Goal: Communication & Community: Answer question/provide support

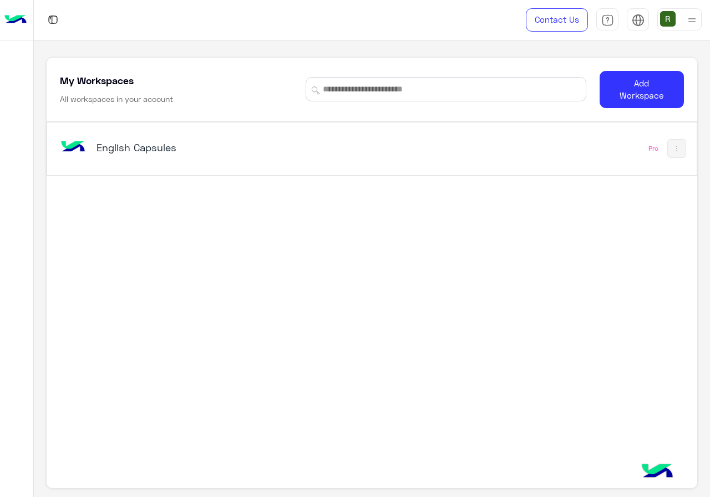
click at [207, 155] on div "English Capsules" at bounding box center [209, 149] width 226 height 16
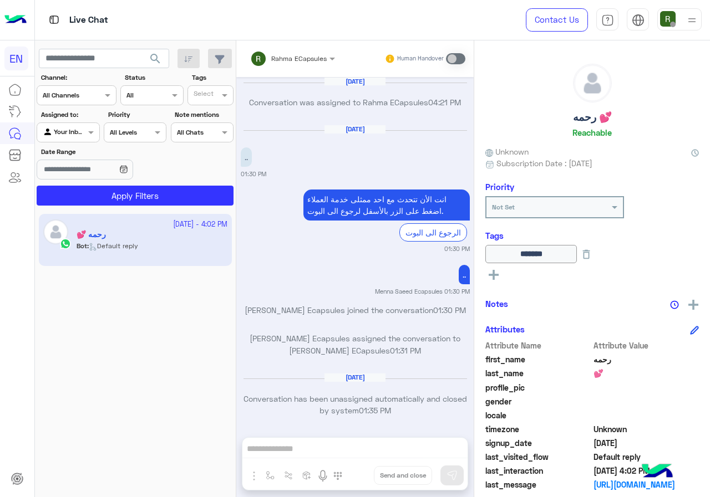
scroll to position [706, 0]
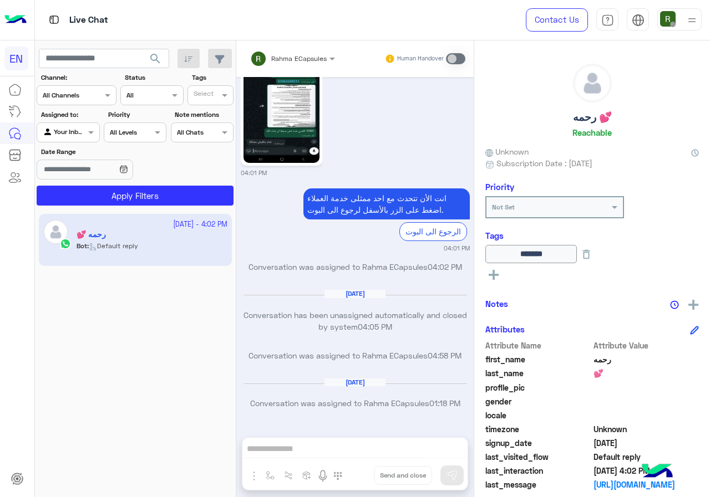
click at [66, 87] on div "Channel All Channels" at bounding box center [77, 95] width 80 height 20
click at [79, 139] on b "WhatsApp" at bounding box center [75, 138] width 38 height 9
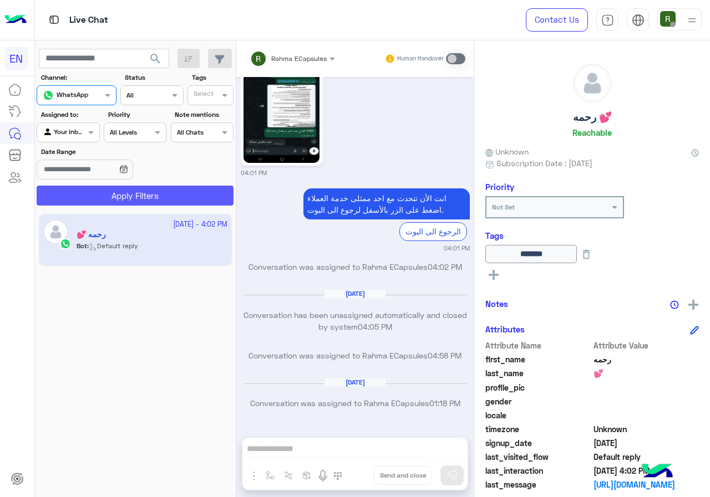
click at [95, 188] on button "Apply Filters" at bounding box center [135, 196] width 197 height 20
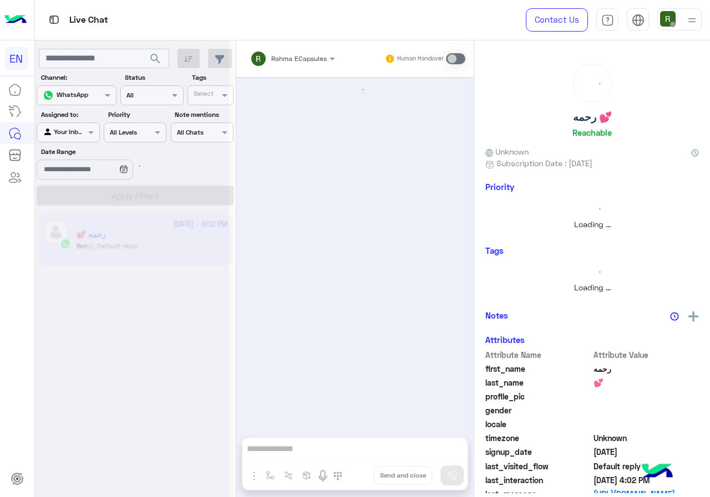
scroll to position [0, 0]
click at [74, 130] on div at bounding box center [68, 131] width 62 height 11
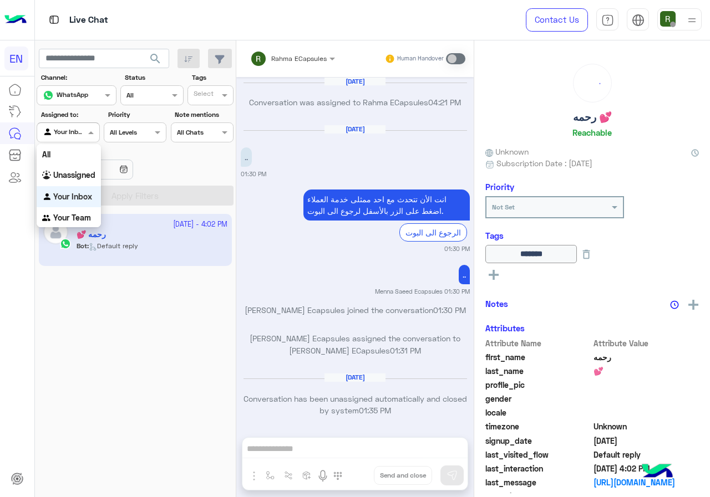
scroll to position [706, 0]
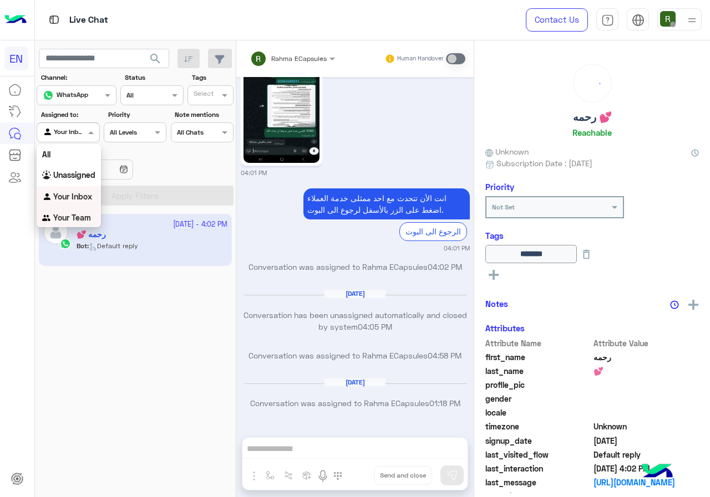
click at [76, 217] on b "Your Team" at bounding box center [72, 217] width 38 height 9
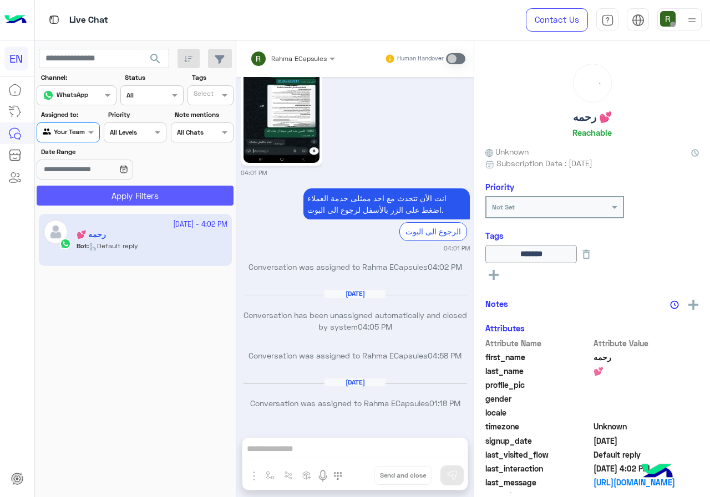
click at [101, 195] on button "Apply Filters" at bounding box center [135, 196] width 197 height 20
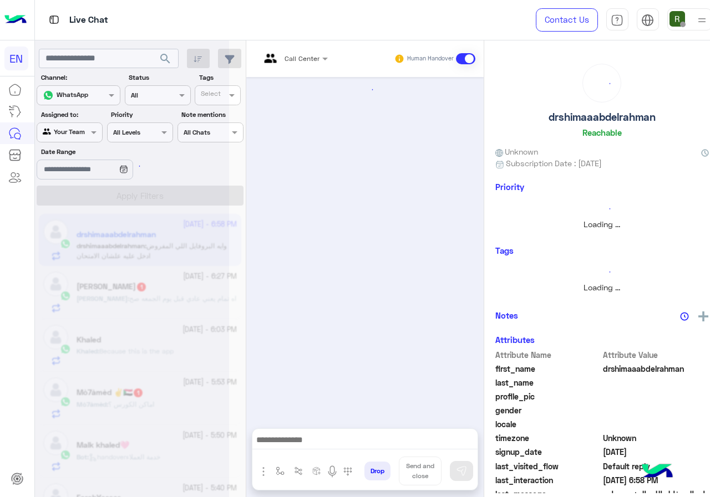
scroll to position [351, 0]
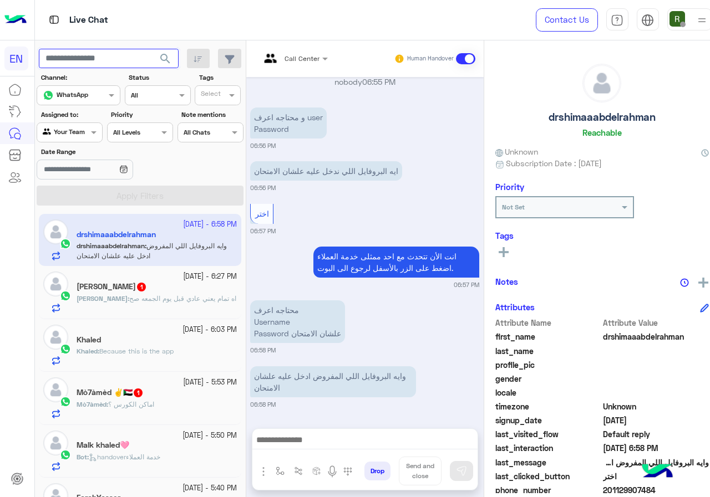
paste input "**********"
type input "**********"
click at [152, 65] on button "search" at bounding box center [165, 61] width 27 height 24
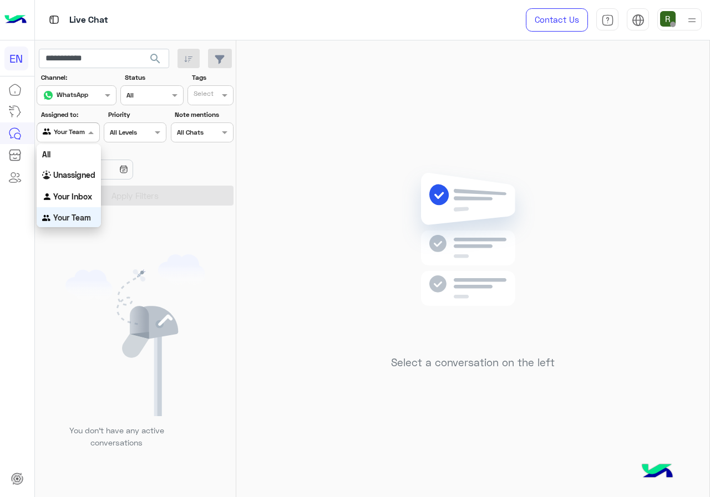
click at [82, 129] on div at bounding box center [68, 131] width 62 height 11
click at [81, 187] on div "Your Inbox" at bounding box center [69, 197] width 64 height 22
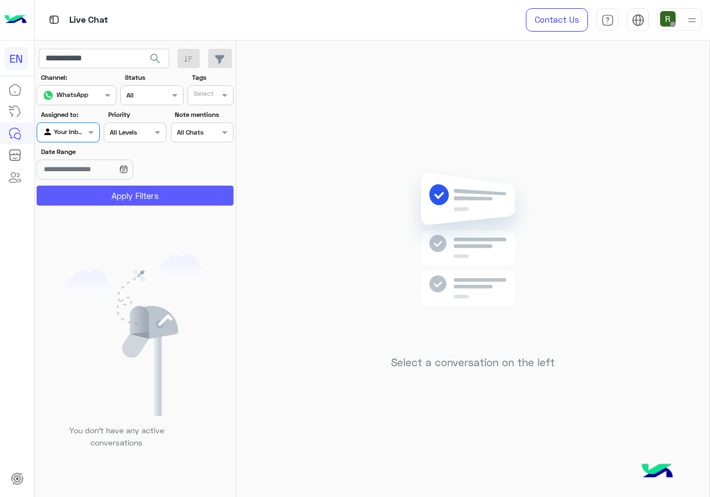
click at [86, 191] on button "Apply Filters" at bounding box center [135, 196] width 197 height 20
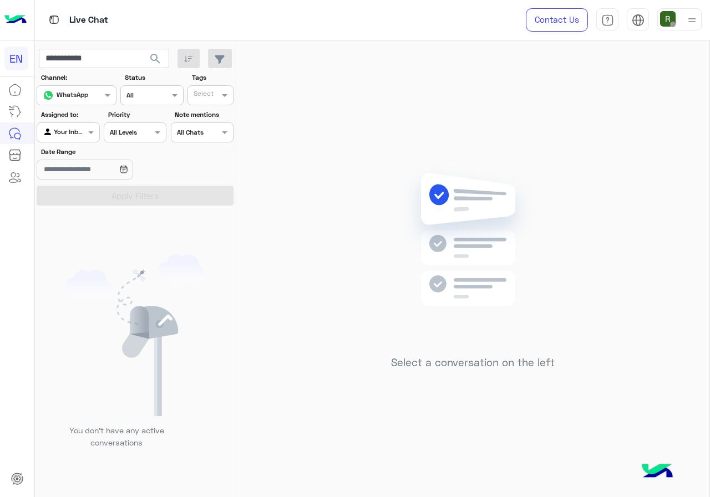
click at [79, 133] on div at bounding box center [68, 131] width 62 height 11
click at [86, 179] on b "Unassigned" at bounding box center [74, 174] width 42 height 9
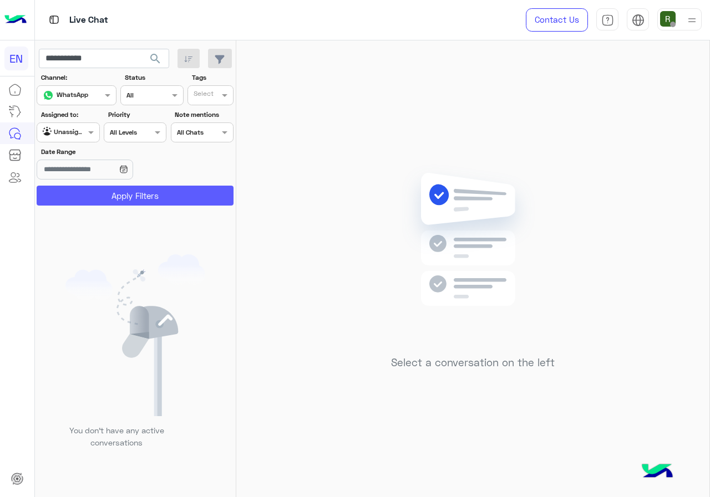
click at [94, 201] on button "Apply Filters" at bounding box center [135, 196] width 197 height 20
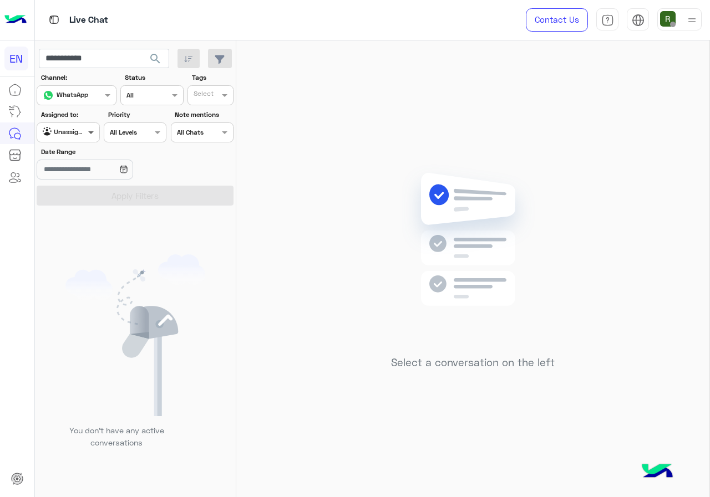
click at [86, 132] on span at bounding box center [92, 132] width 14 height 12
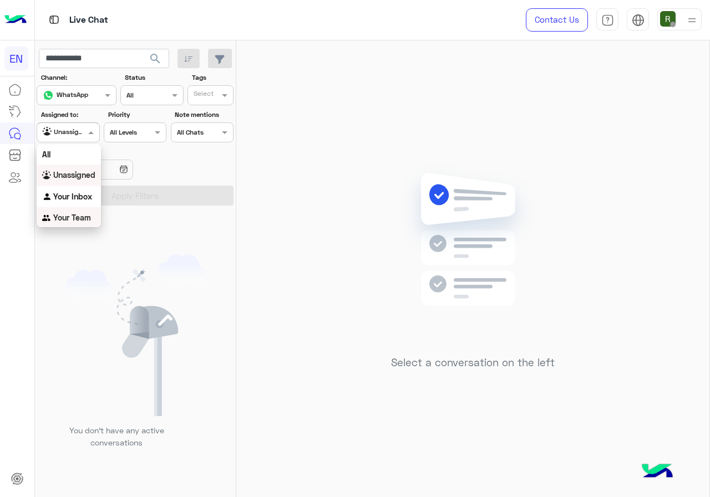
click at [85, 212] on div "Your Team" at bounding box center [69, 218] width 64 height 22
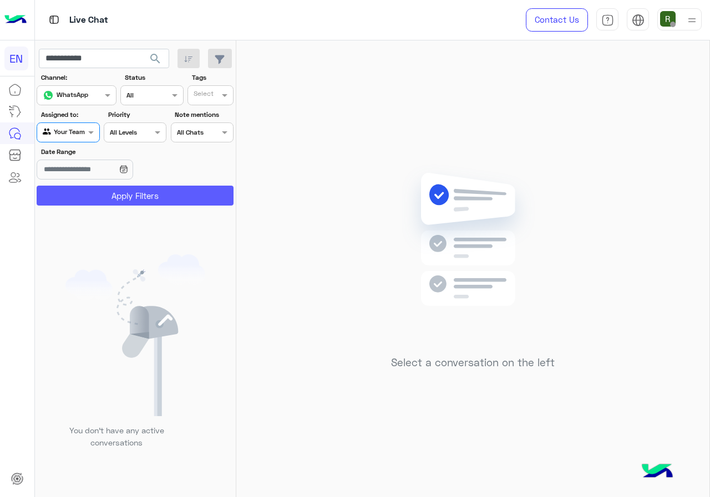
click at [93, 188] on button "Apply Filters" at bounding box center [135, 196] width 197 height 20
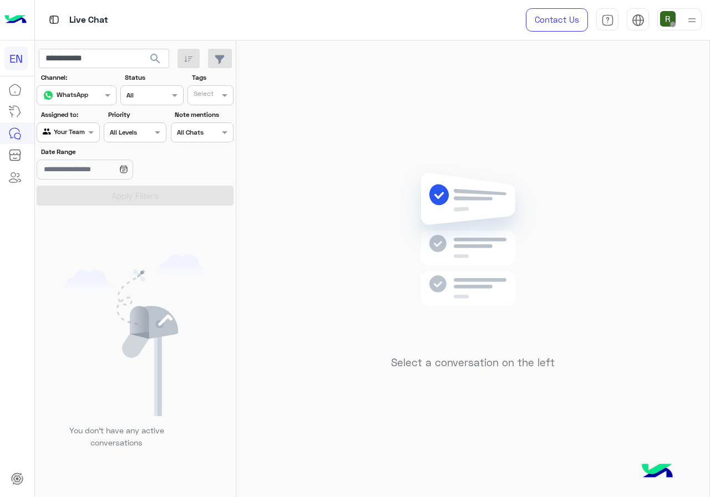
click at [165, 63] on button "search" at bounding box center [155, 61] width 27 height 24
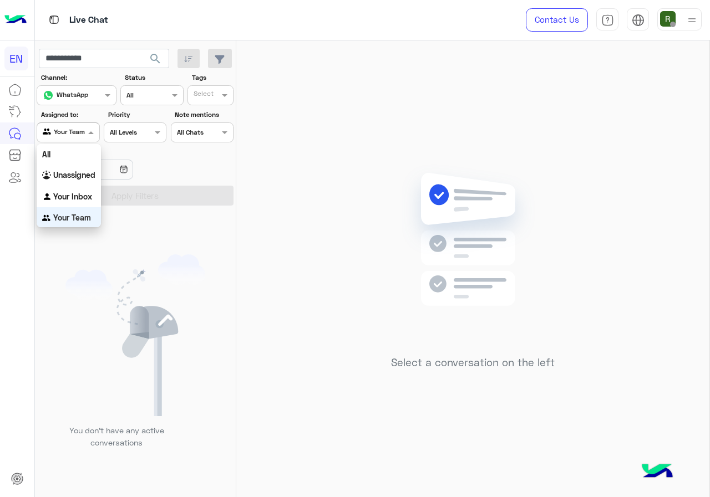
click at [72, 136] on div "Your Team" at bounding box center [64, 132] width 42 height 11
click at [74, 157] on div "All" at bounding box center [69, 152] width 64 height 21
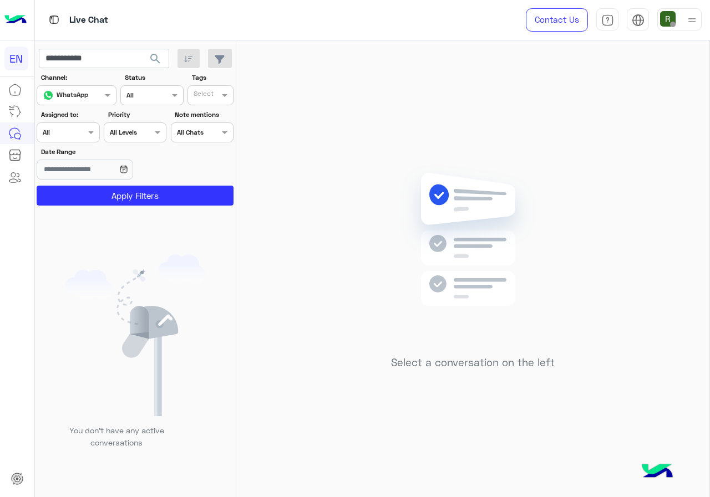
click at [109, 181] on app-date-range-input at bounding box center [102, 171] width 130 height 22
click at [110, 193] on button "Apply Filters" at bounding box center [135, 196] width 197 height 20
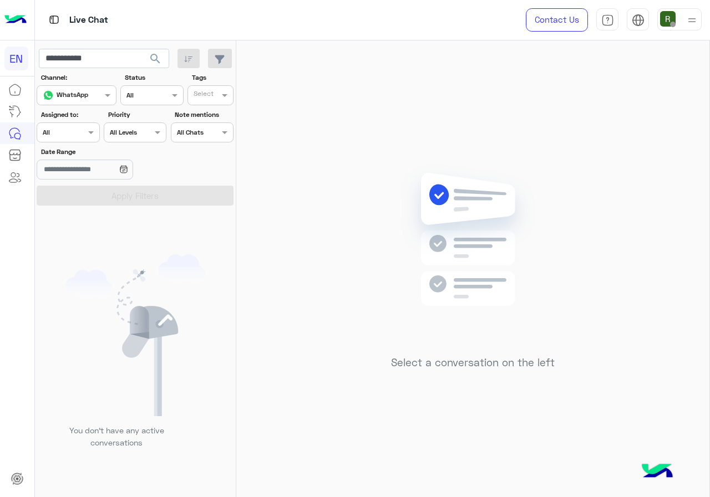
click at [75, 128] on div at bounding box center [68, 131] width 62 height 11
click at [75, 176] on b "Unassigned" at bounding box center [74, 174] width 42 height 9
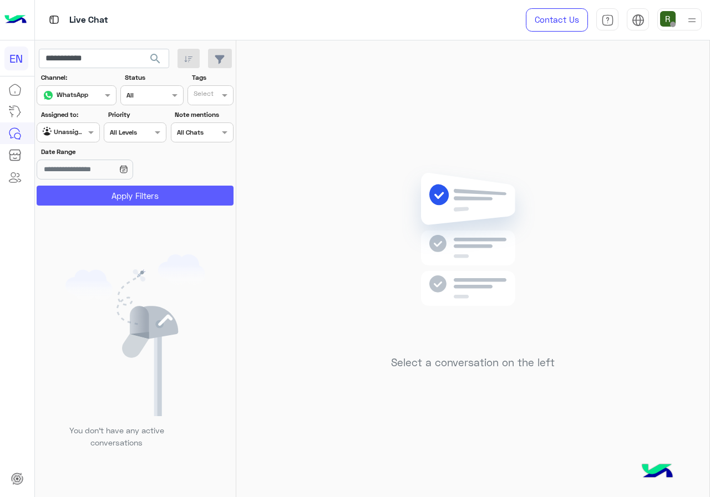
click at [103, 197] on button "Apply Filters" at bounding box center [135, 196] width 197 height 20
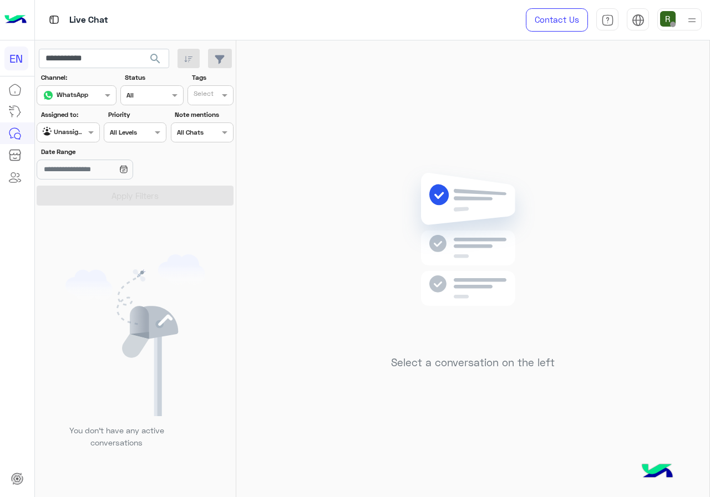
click at [70, 142] on div "Agent Filter Unassigned" at bounding box center [68, 133] width 63 height 20
click at [78, 196] on b "Your Inbox" at bounding box center [72, 196] width 39 height 9
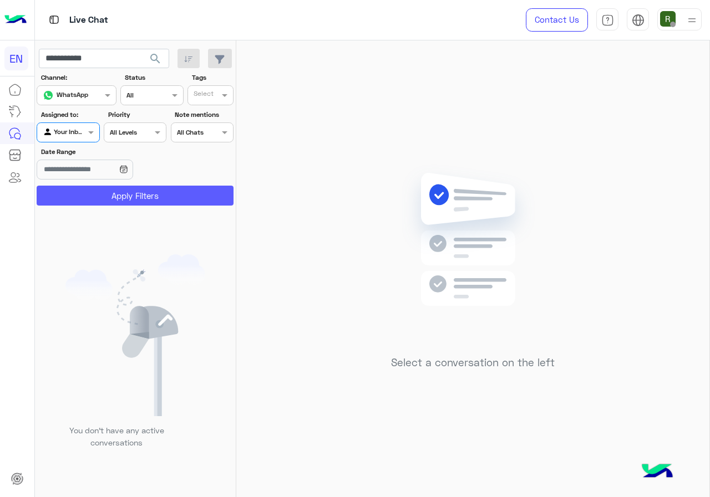
click at [81, 196] on button "Apply Filters" at bounding box center [135, 196] width 197 height 20
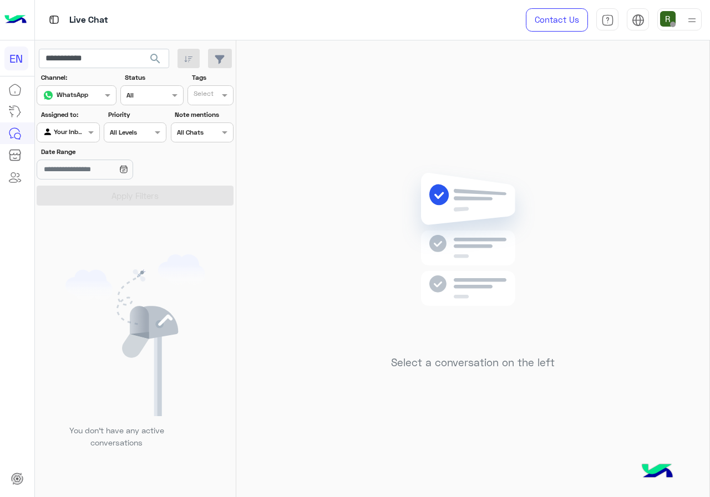
click at [76, 135] on div at bounding box center [68, 131] width 62 height 11
click at [74, 212] on div "Your Team" at bounding box center [69, 218] width 64 height 22
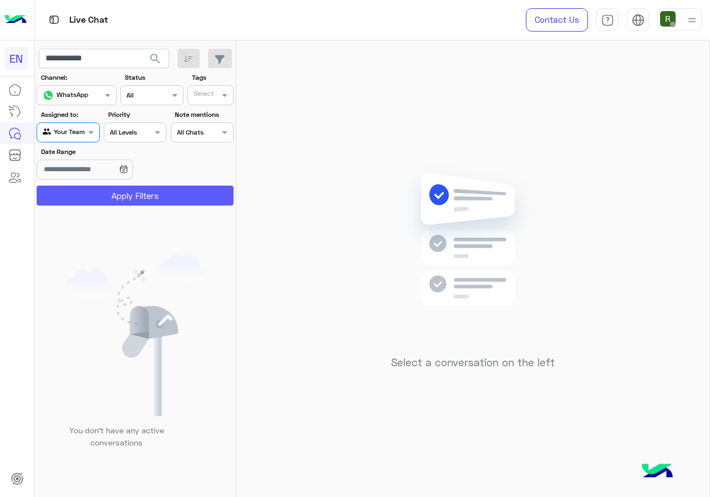
click at [80, 205] on button "Apply Filters" at bounding box center [135, 196] width 197 height 20
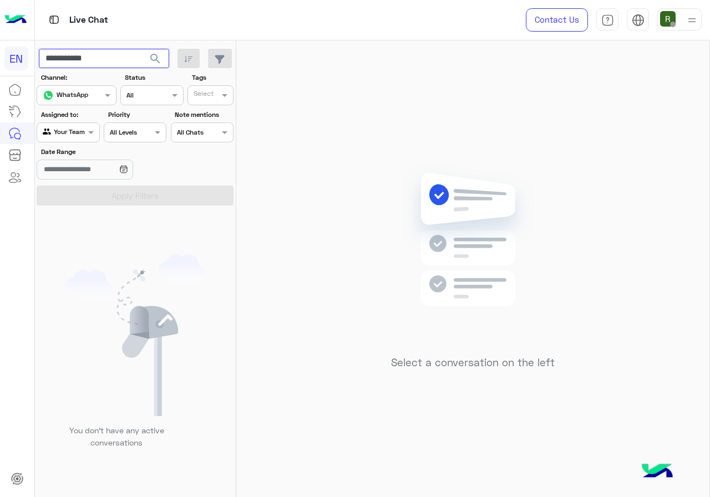
click at [127, 52] on input "**********" at bounding box center [104, 59] width 130 height 20
click at [157, 63] on span "search" at bounding box center [155, 58] width 13 height 13
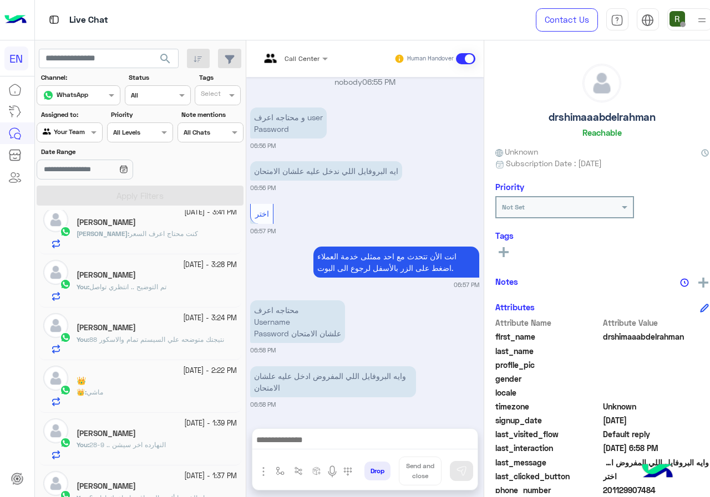
scroll to position [665, 0]
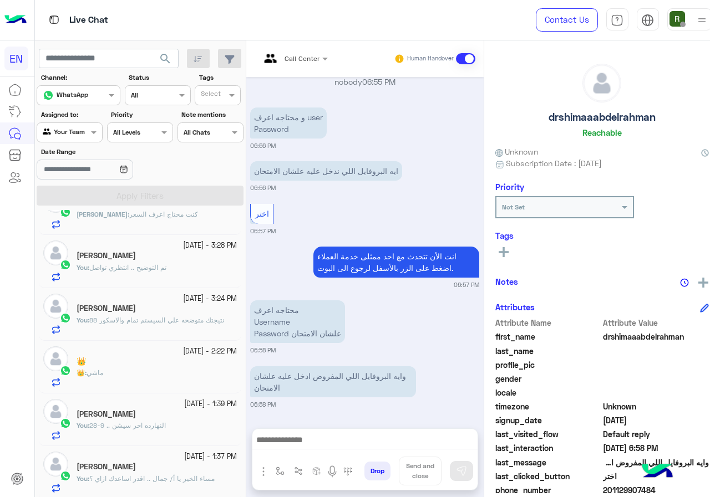
click at [159, 370] on div "👑 : ماشي" at bounding box center [156, 377] width 160 height 19
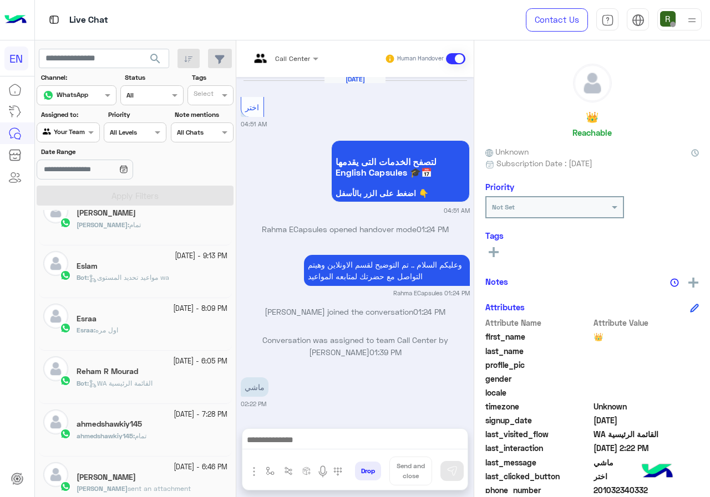
scroll to position [227, 0]
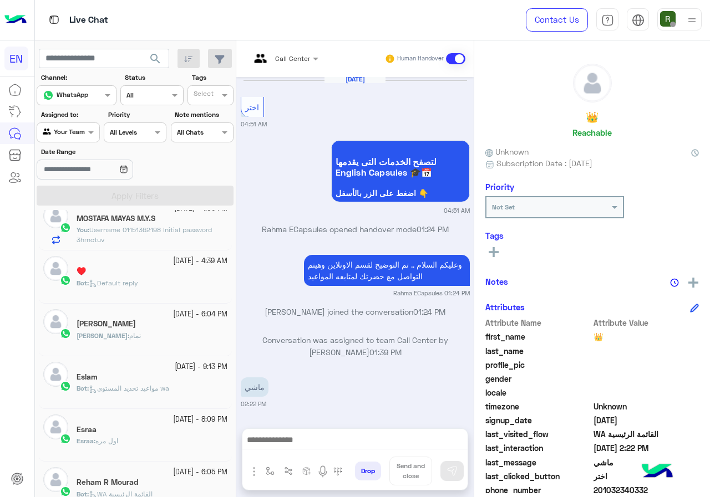
click at [156, 341] on div "Mohamed : تمام" at bounding box center [151, 340] width 151 height 19
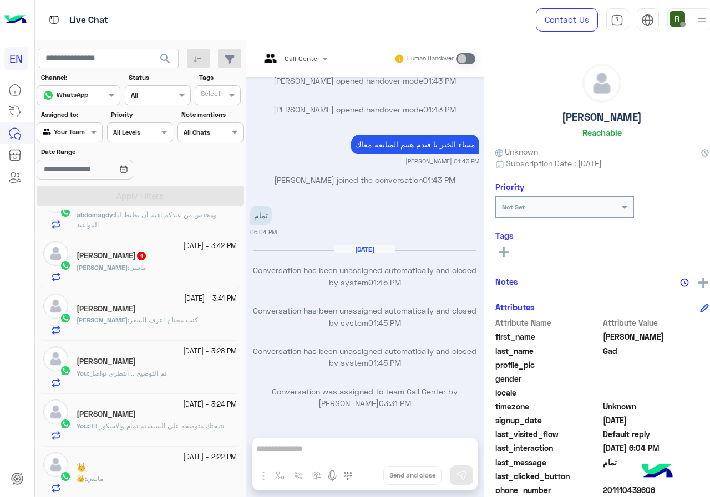
scroll to position [504, 0]
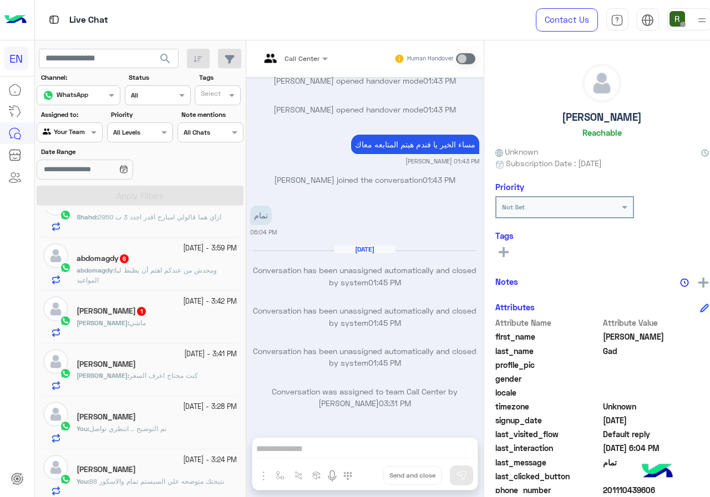
click at [156, 373] on span "كنت محتاج اعرف السعر" at bounding box center [163, 375] width 69 height 8
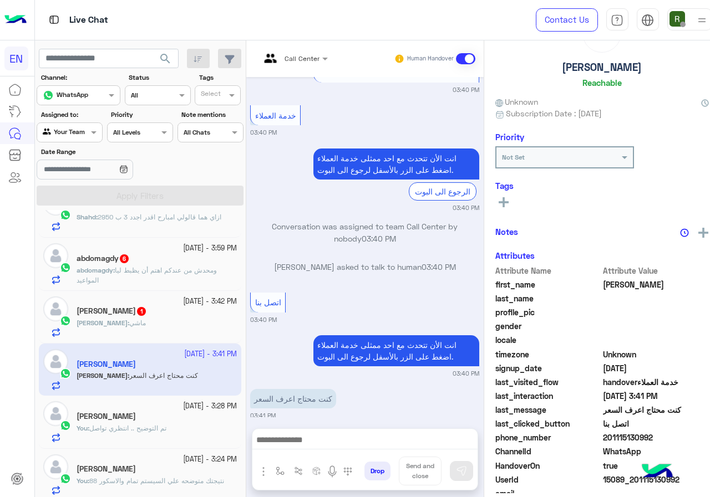
scroll to position [97, 0]
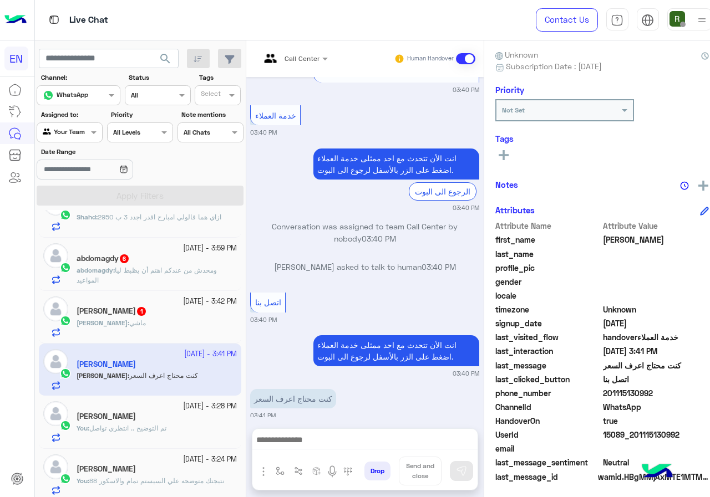
drag, startPoint x: 595, startPoint y: 389, endPoint x: 651, endPoint y: 388, distance: 55.4
click at [651, 388] on span "201115130992" at bounding box center [656, 393] width 106 height 12
copy span "01115130992"
click at [284, 63] on div "Call Center" at bounding box center [301, 59] width 35 height 10
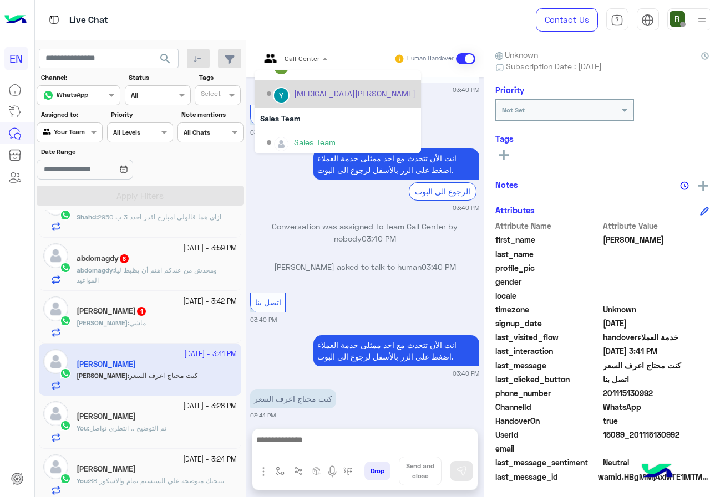
scroll to position [184, 0]
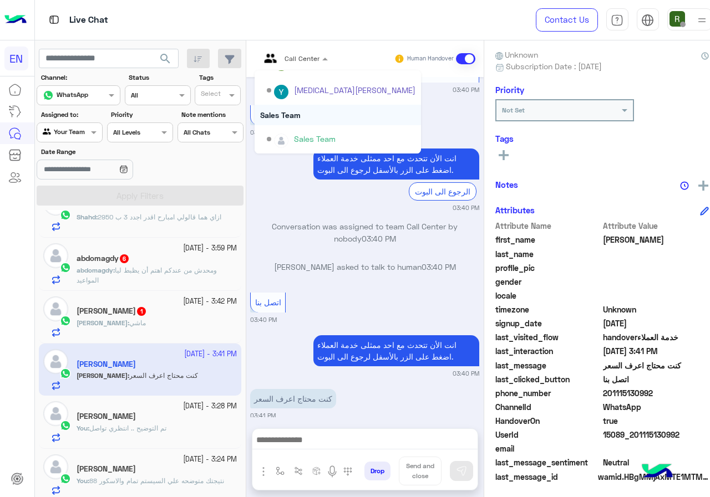
click at [289, 118] on div "Sales Team" at bounding box center [337, 115] width 166 height 21
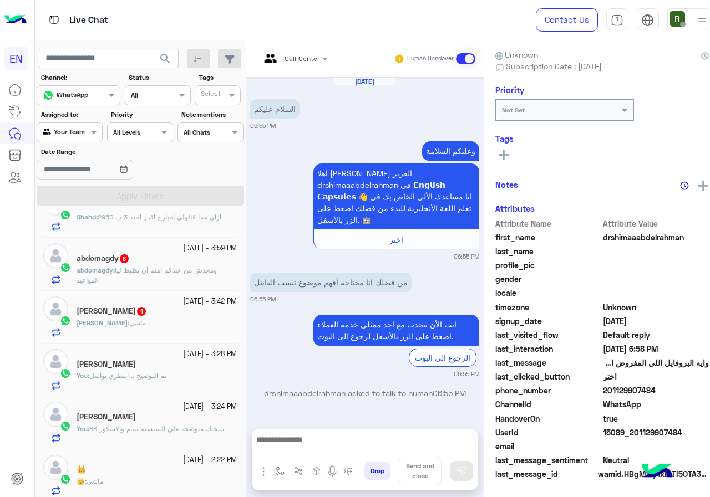
scroll to position [351, 0]
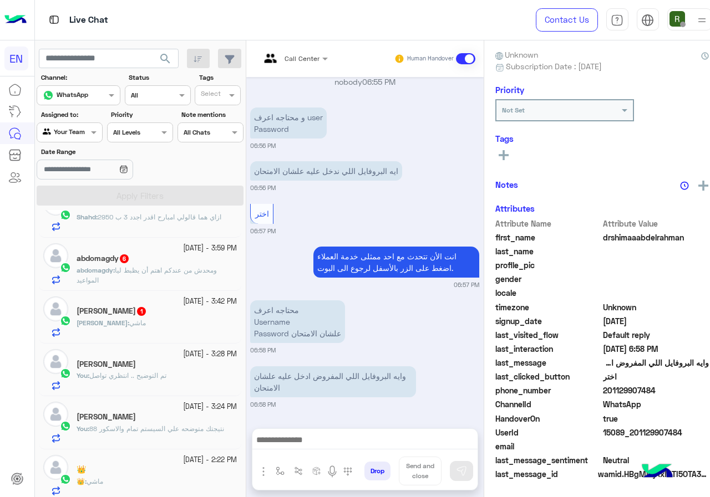
click at [166, 309] on div "Mohamed Adel 1" at bounding box center [156, 313] width 160 height 12
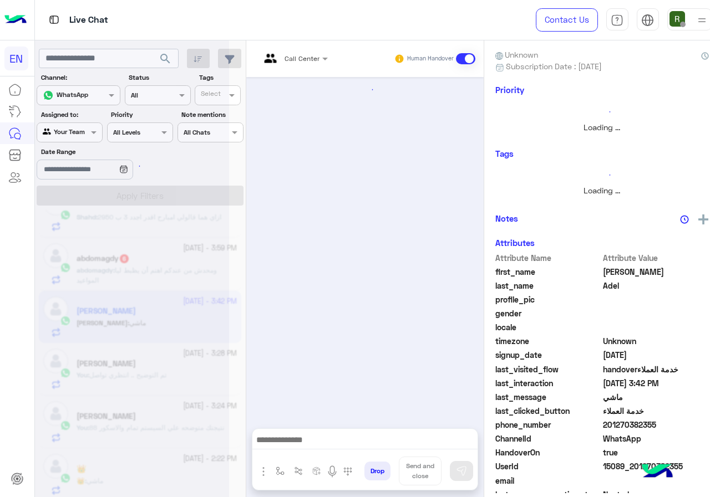
scroll to position [901, 0]
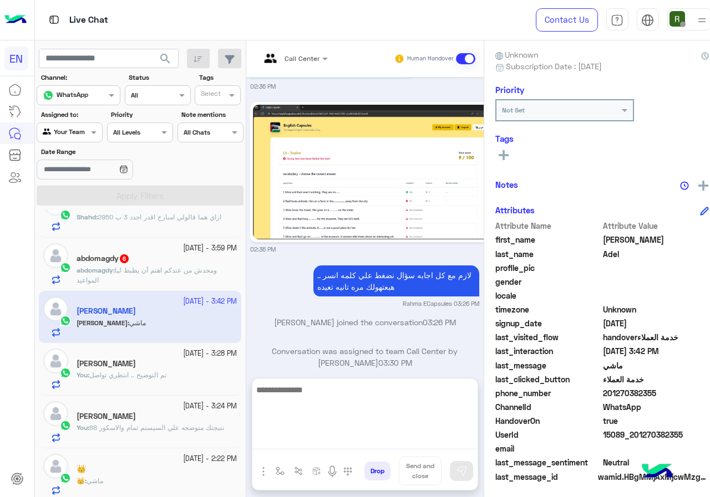
click at [318, 435] on textarea at bounding box center [364, 416] width 225 height 67
type textarea "**********"
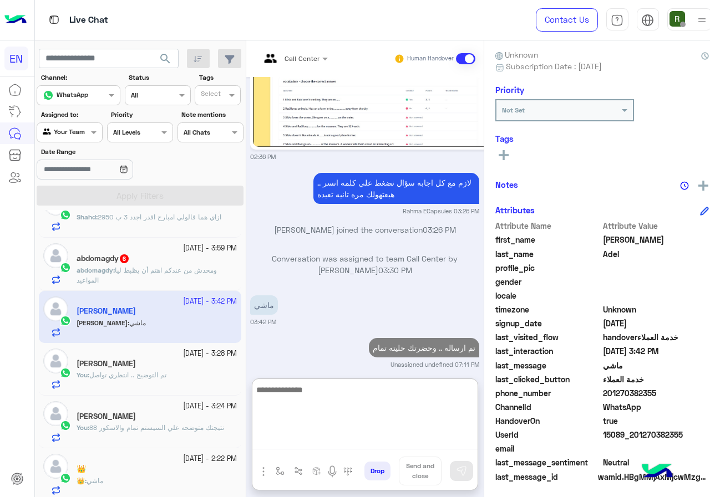
scroll to position [0, 0]
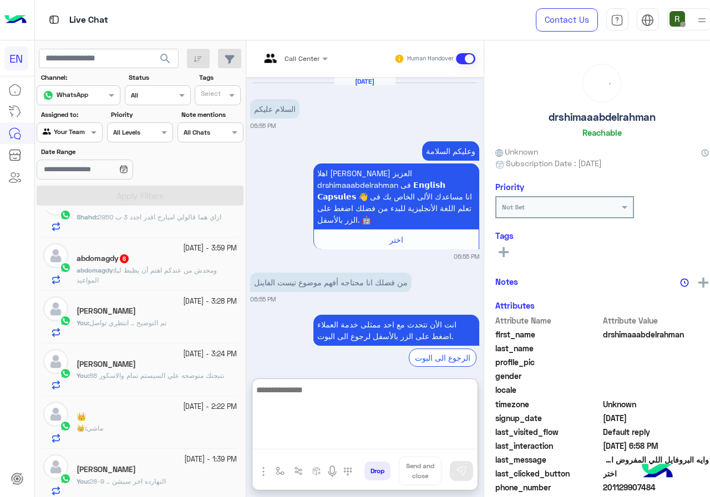
scroll to position [401, 0]
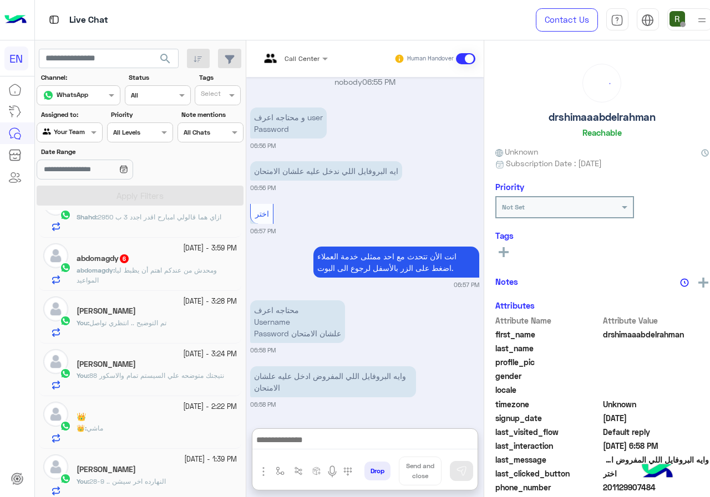
click at [171, 283] on p "abdomagdy : ومحدش من عندكم اهتم أن يظبط ليا المواعيد" at bounding box center [156, 276] width 160 height 20
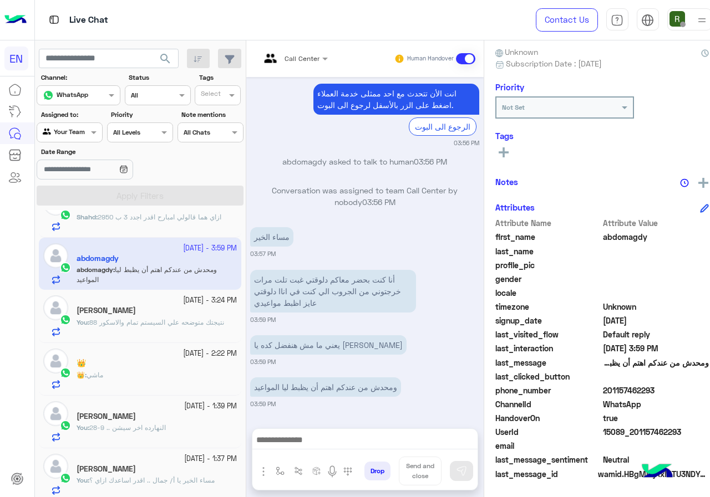
drag, startPoint x: 594, startPoint y: 389, endPoint x: 664, endPoint y: 388, distance: 69.9
click at [664, 388] on span "201157462293" at bounding box center [656, 391] width 106 height 12
copy span "01157462293"
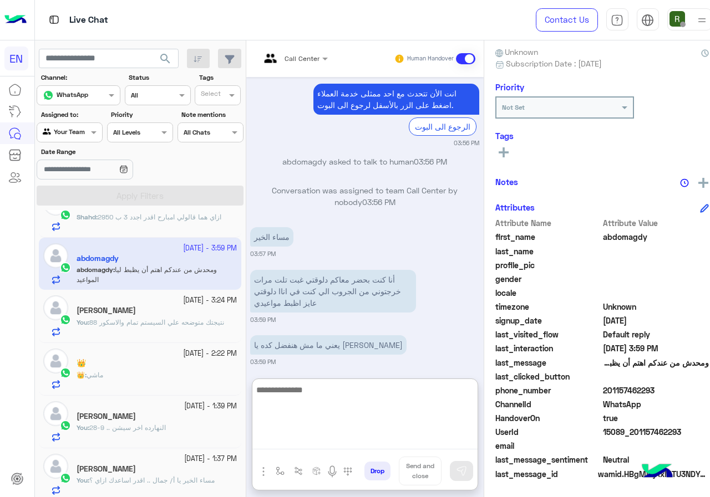
click at [315, 436] on textarea at bounding box center [364, 416] width 225 height 67
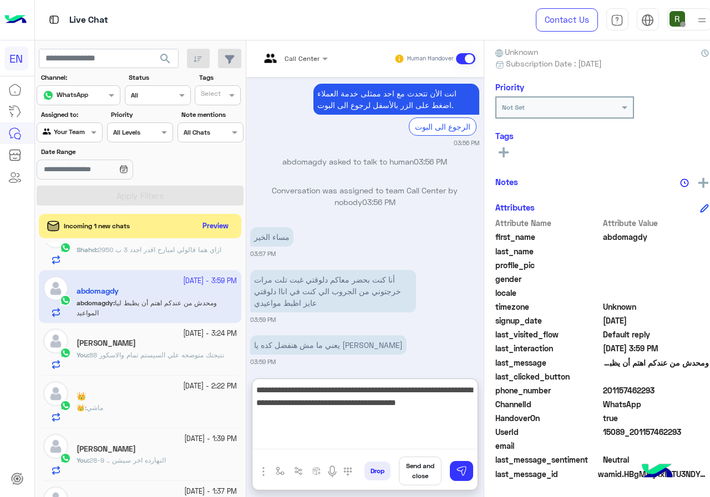
type textarea "**********"
click at [295, 435] on textarea "**********" at bounding box center [364, 416] width 225 height 67
click at [264, 412] on textarea "**********" at bounding box center [364, 416] width 225 height 67
type textarea "**********"
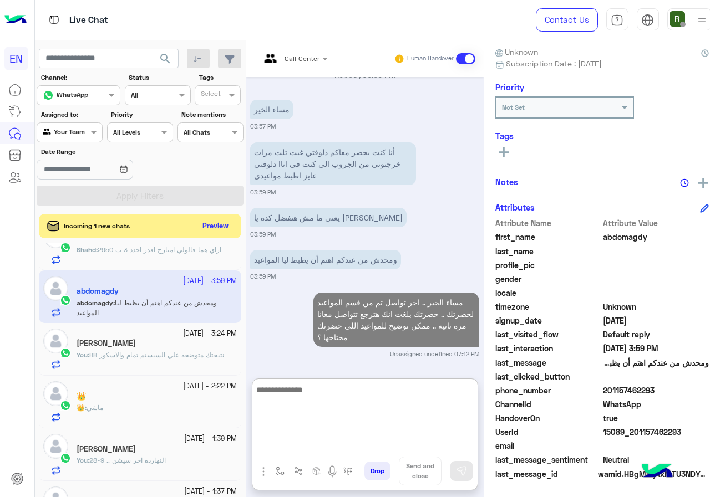
scroll to position [449, 0]
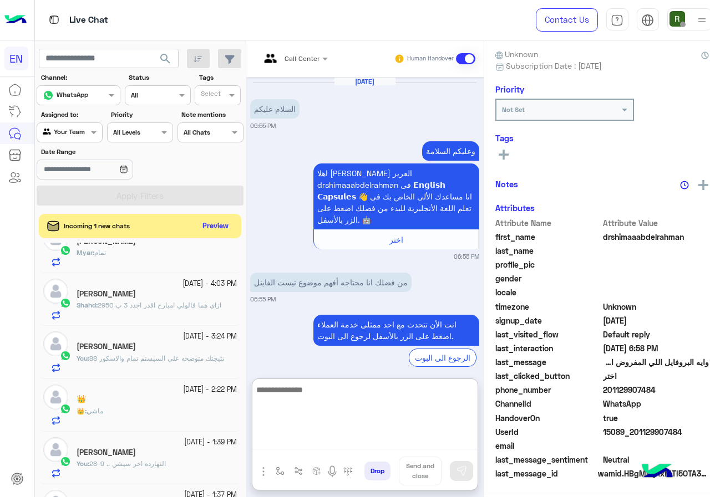
scroll to position [98, 0]
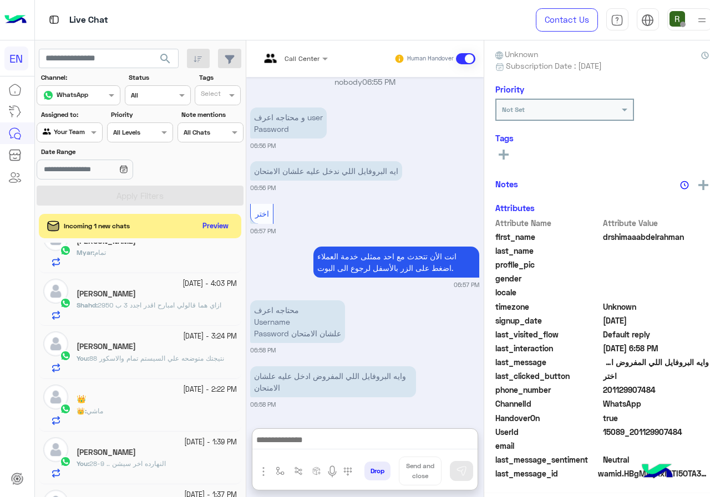
click at [157, 308] on span "ازاي هما قالولي امبارح اقدر اجدد 3 ب 2950" at bounding box center [160, 305] width 124 height 8
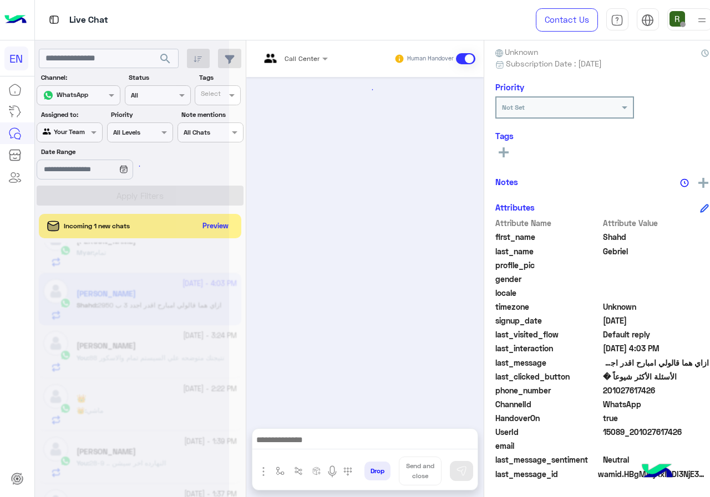
scroll to position [827, 0]
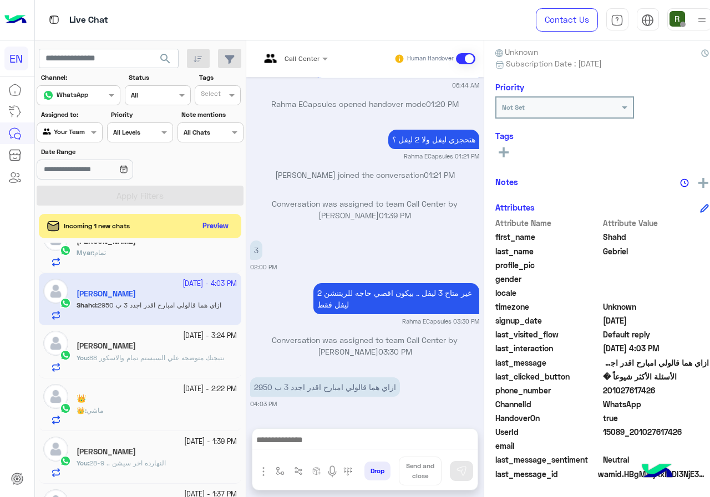
click at [312, 431] on div at bounding box center [364, 443] width 225 height 28
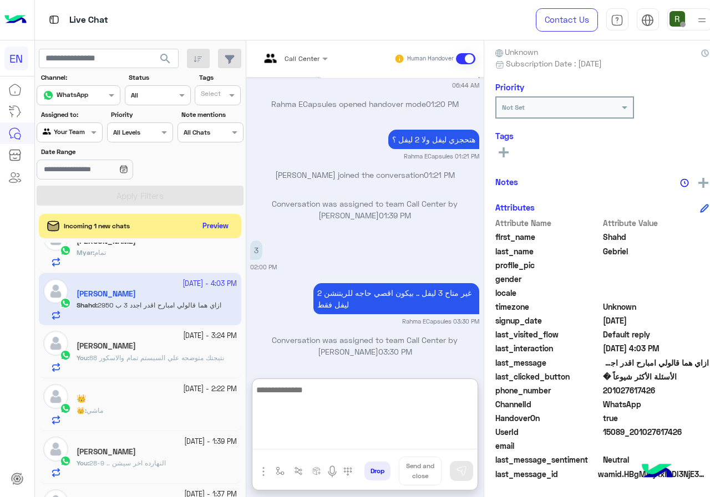
click at [311, 437] on textarea at bounding box center [364, 416] width 225 height 67
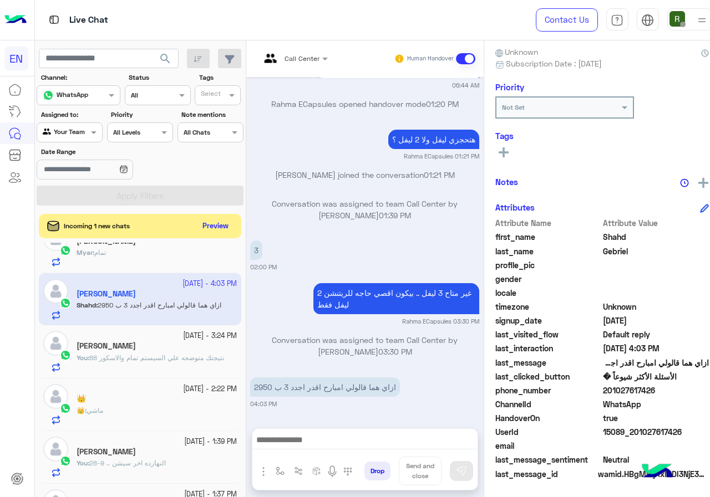
drag, startPoint x: 606, startPoint y: 391, endPoint x: 642, endPoint y: 391, distance: 36.0
click at [642, 391] on span "201027617426" at bounding box center [656, 391] width 106 height 12
click at [624, 393] on span "201027617426" at bounding box center [656, 391] width 106 height 12
drag, startPoint x: 609, startPoint y: 391, endPoint x: 645, endPoint y: 391, distance: 36.0
click at [645, 391] on span "201027617426" at bounding box center [656, 391] width 106 height 12
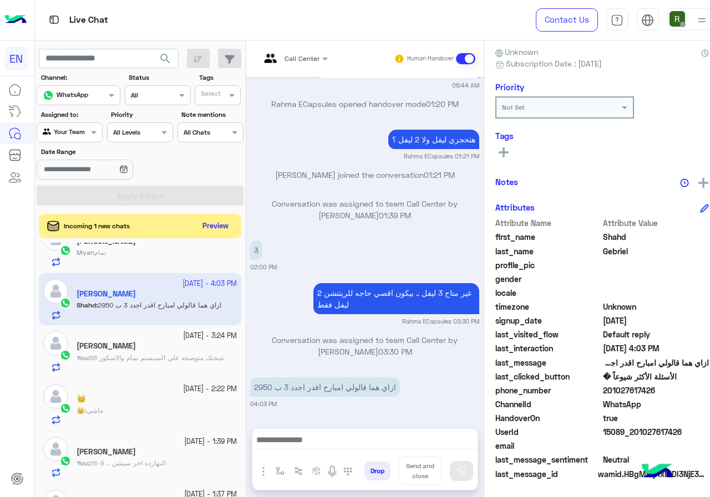
copy span "01027617426"
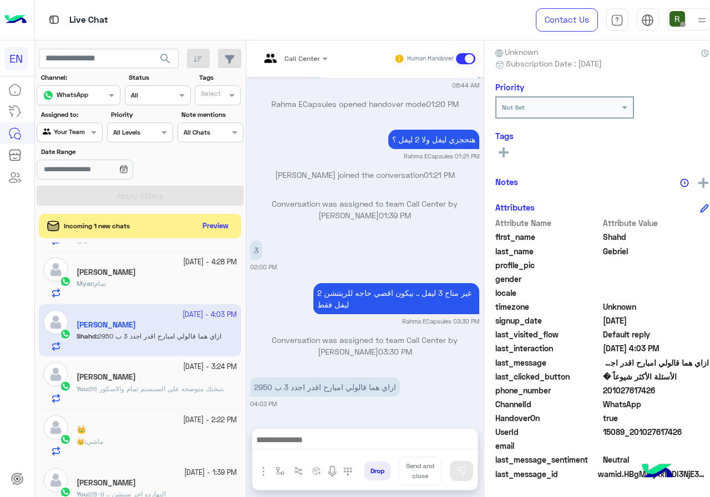
scroll to position [394, 0]
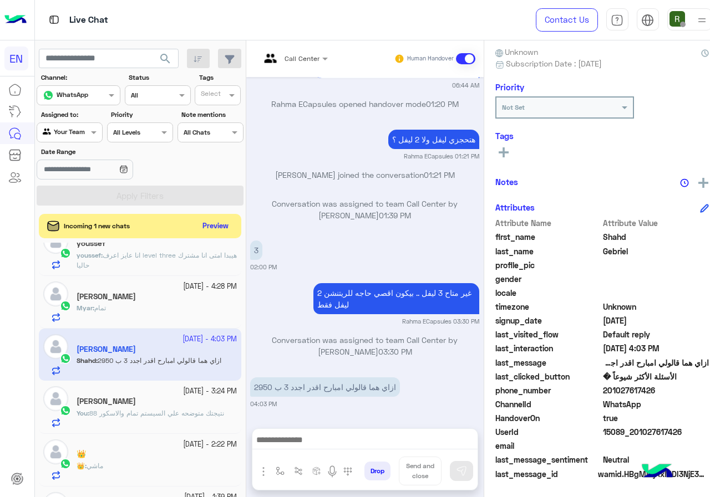
click at [142, 312] on div "Myar : تمام" at bounding box center [156, 312] width 160 height 19
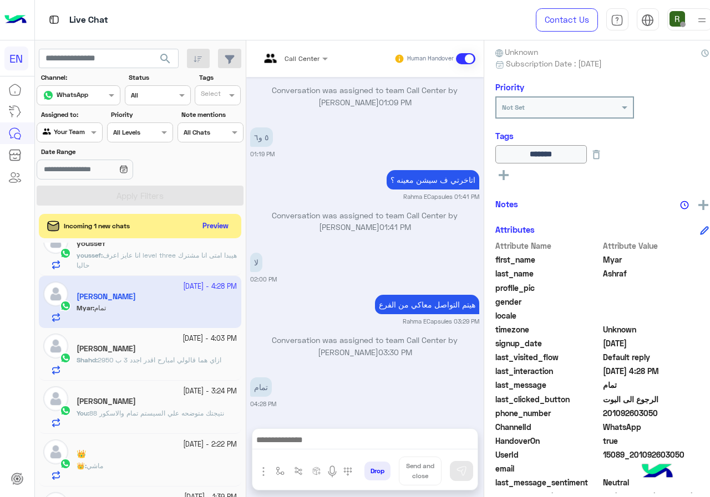
scroll to position [338, 0]
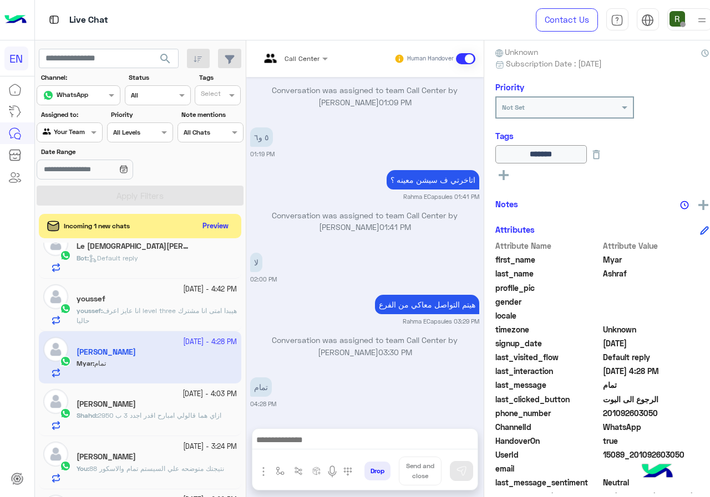
click at [144, 321] on p "youssef : انا عايز اعرف level three هيبدا امتى انا مشترك حاليا" at bounding box center [156, 316] width 160 height 20
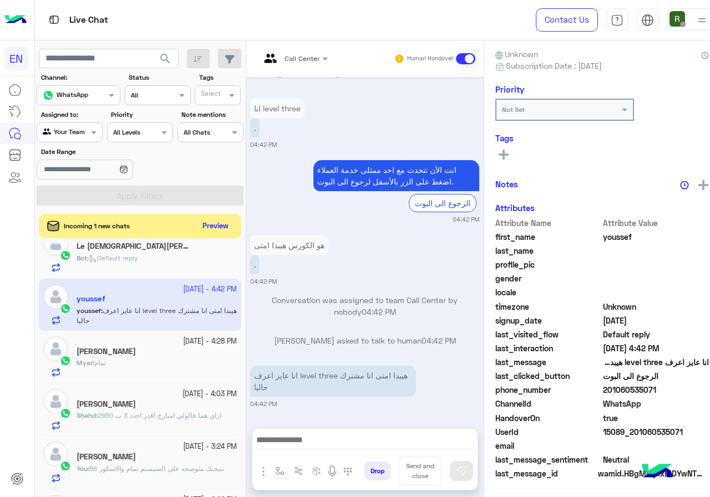
scroll to position [97, 0]
drag, startPoint x: 595, startPoint y: 392, endPoint x: 664, endPoint y: 390, distance: 69.3
click at [664, 390] on span "201060535071" at bounding box center [656, 391] width 106 height 12
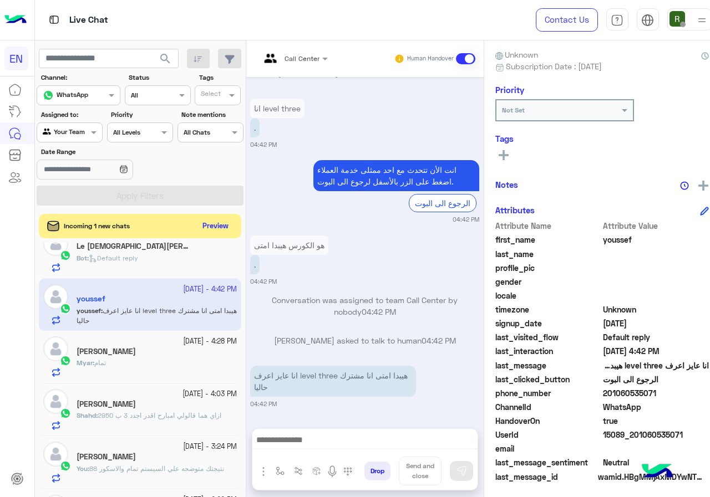
copy span "01060535071"
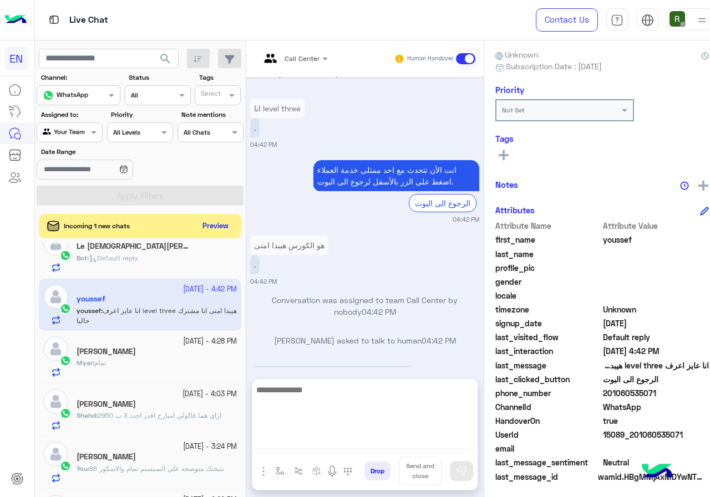
click at [396, 449] on textarea at bounding box center [364, 416] width 225 height 67
type textarea "*"
type textarea "**********"
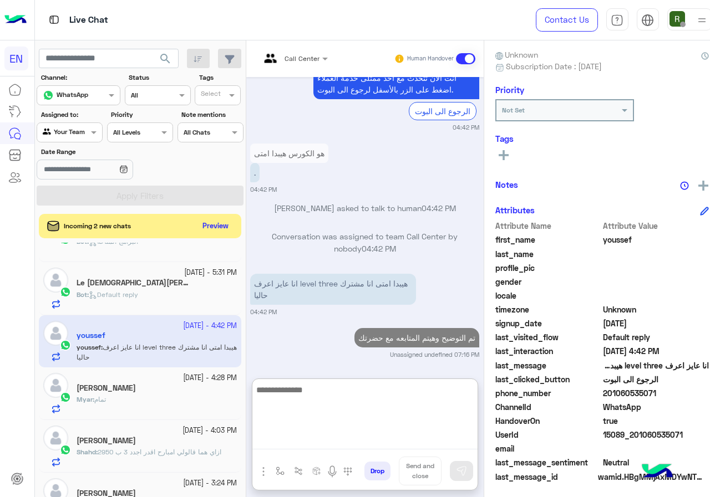
scroll to position [283, 0]
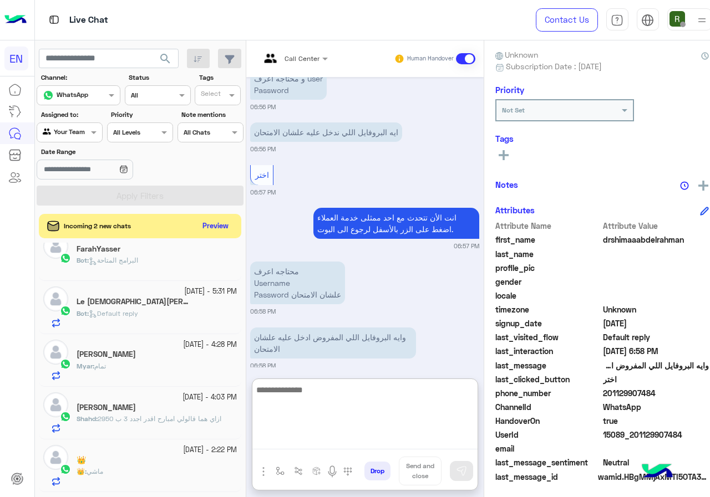
scroll to position [401, 0]
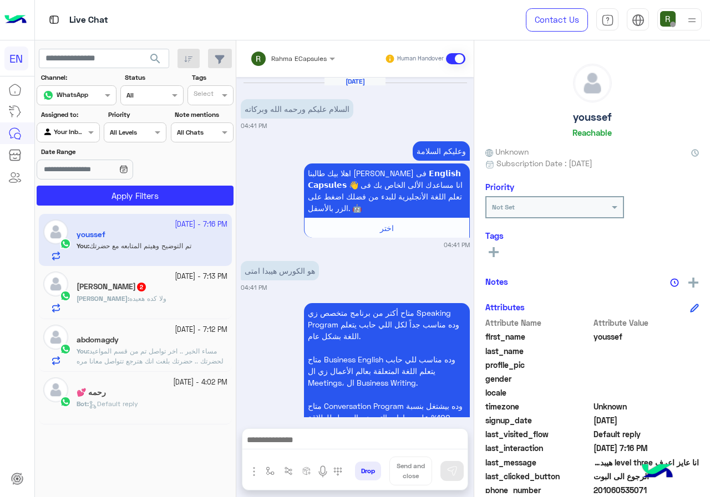
scroll to position [914, 0]
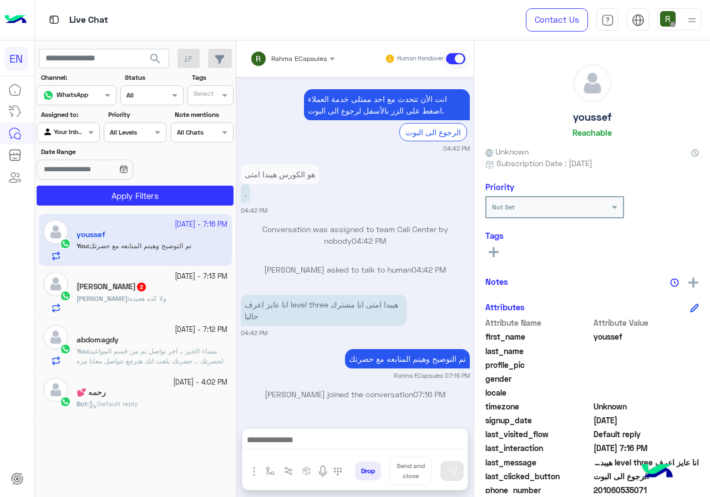
click at [285, 55] on input "text" at bounding box center [278, 57] width 56 height 10
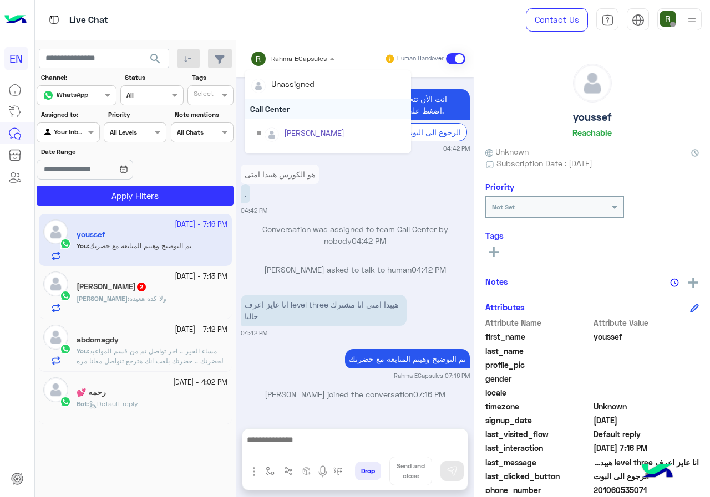
click at [295, 110] on div "Call Center" at bounding box center [327, 109] width 166 height 21
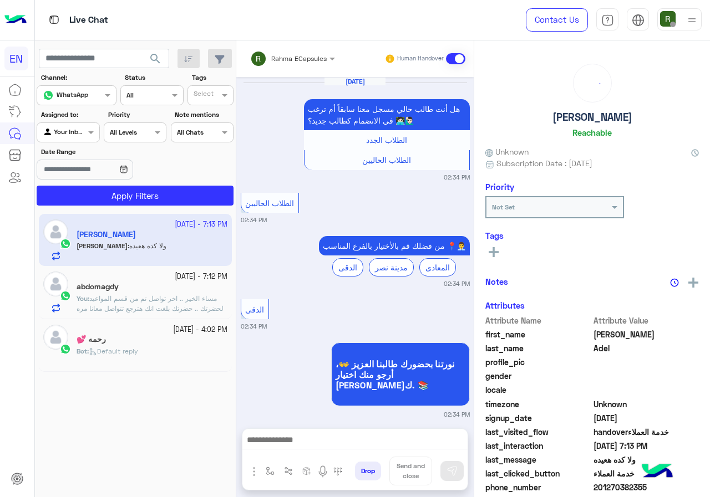
scroll to position [856, 0]
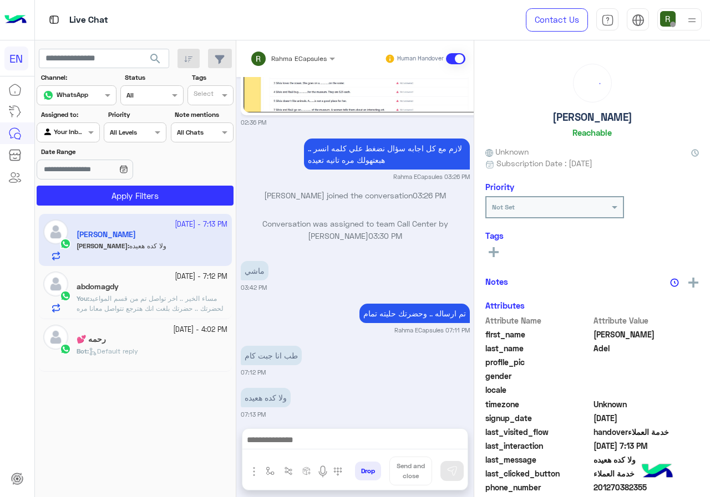
click at [293, 59] on input "text" at bounding box center [278, 57] width 56 height 10
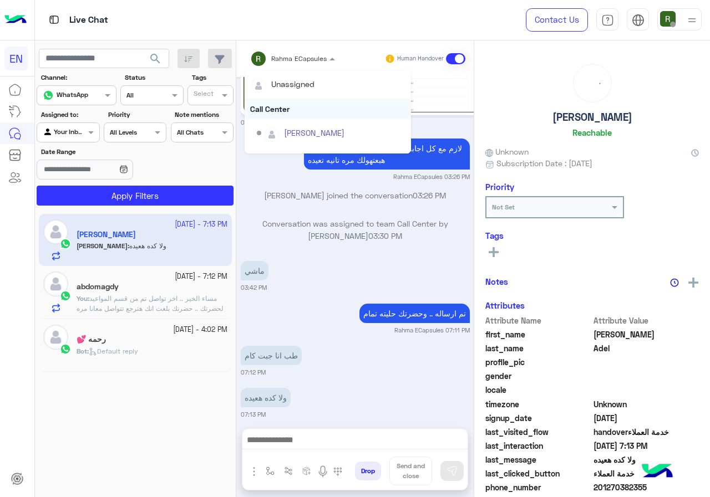
click at [293, 106] on div "Call Center" at bounding box center [327, 109] width 166 height 21
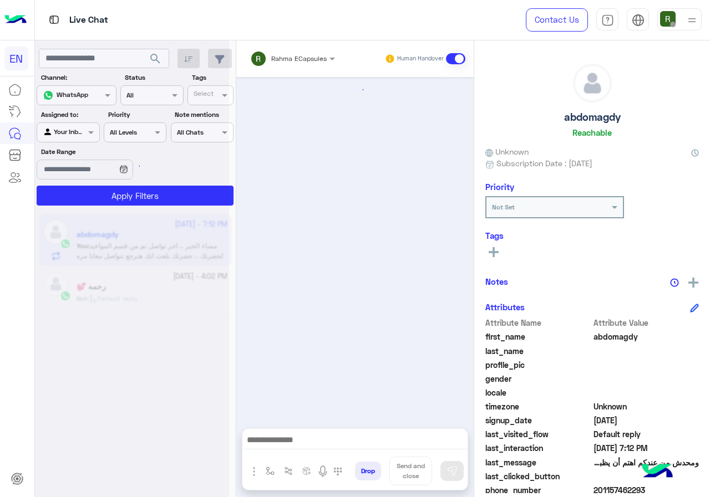
scroll to position [697, 0]
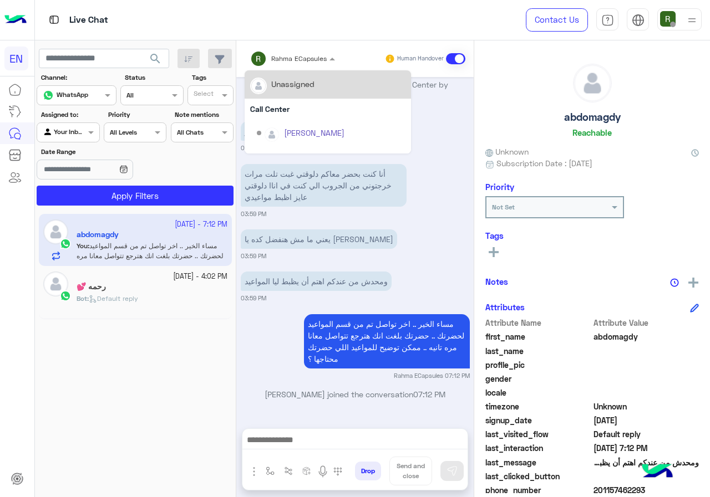
click at [292, 65] on div "Rahma ECapsules" at bounding box center [288, 59] width 76 height 22
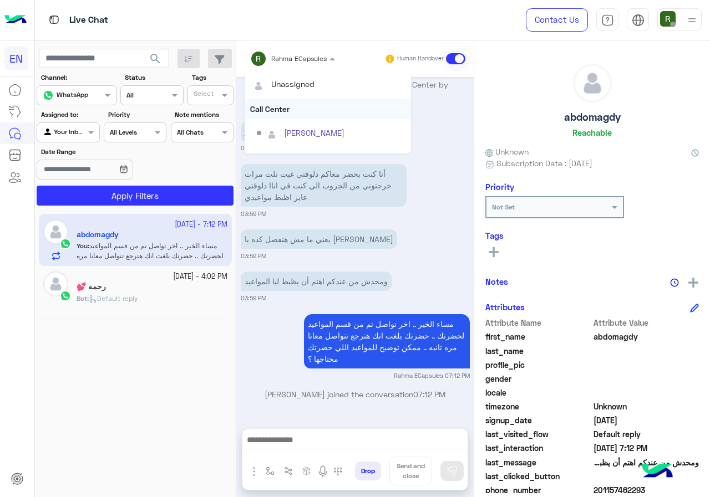
click at [292, 109] on div "Call Center" at bounding box center [327, 109] width 166 height 21
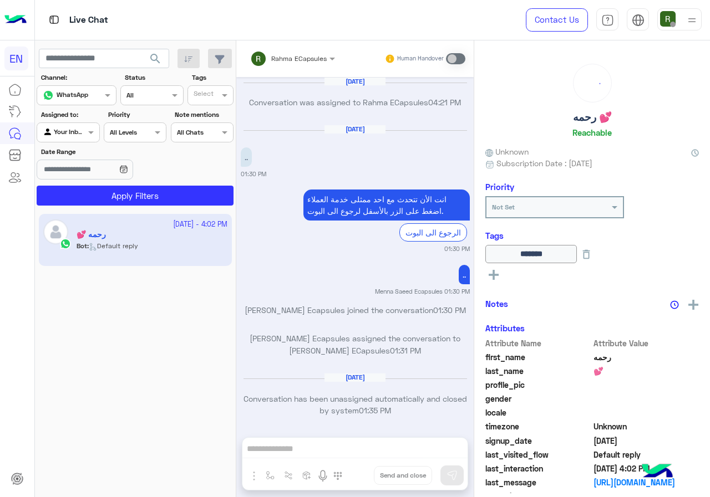
scroll to position [706, 0]
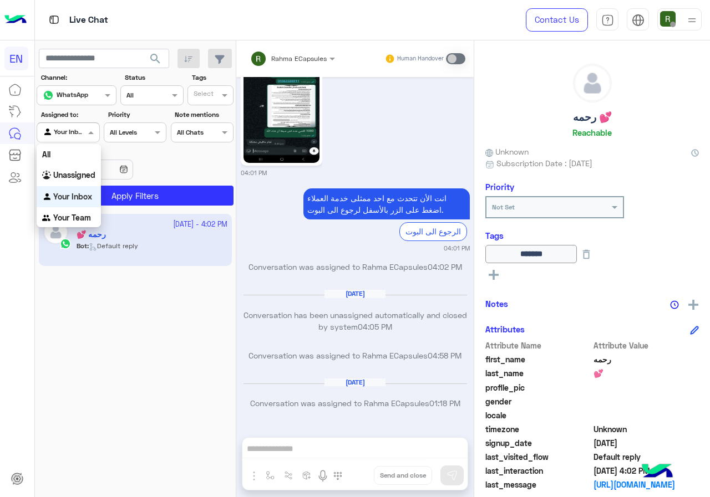
click at [58, 135] on input "text" at bounding box center [55, 131] width 25 height 10
click at [78, 220] on b "Your Team" at bounding box center [72, 217] width 38 height 9
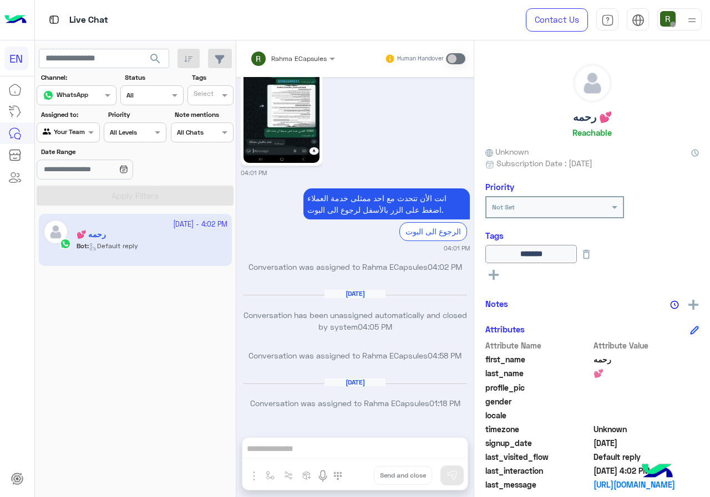
click at [151, 59] on span "search" at bounding box center [155, 58] width 13 height 13
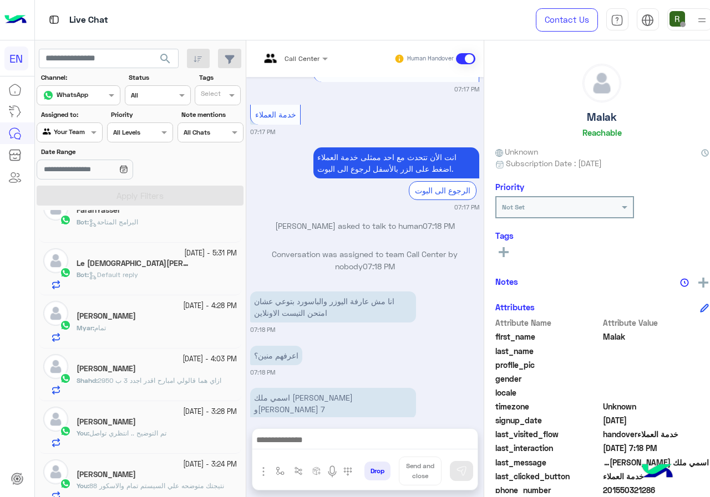
scroll to position [554, 0]
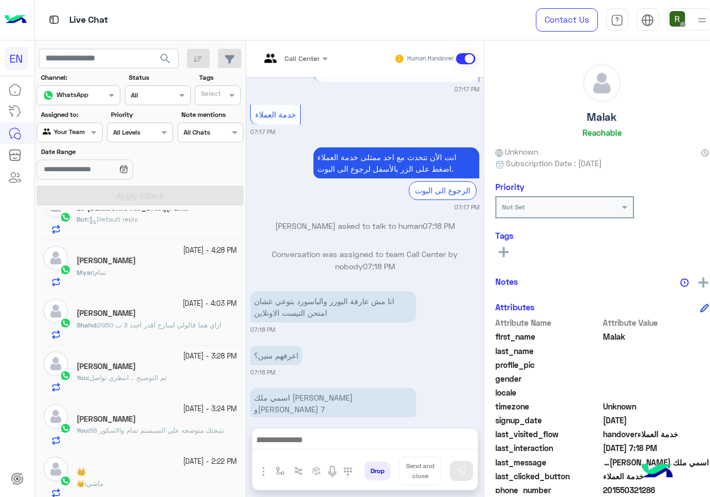
click at [159, 324] on span "ازاي هما قالولي امبارح اقدر اجدد 3 ب 2950" at bounding box center [160, 325] width 124 height 8
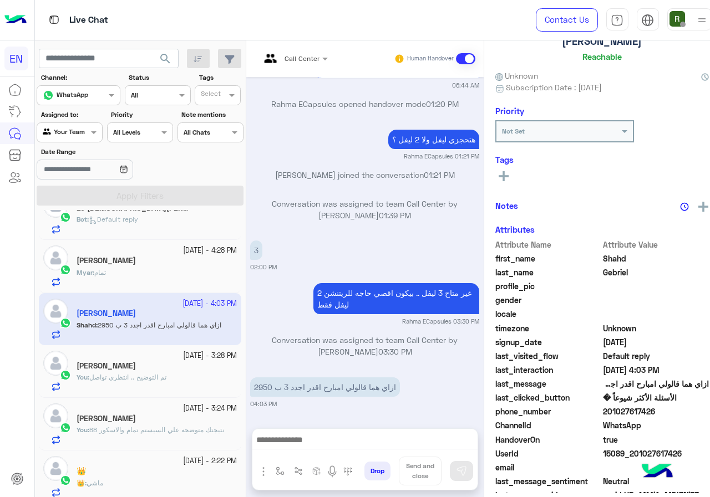
scroll to position [97, 0]
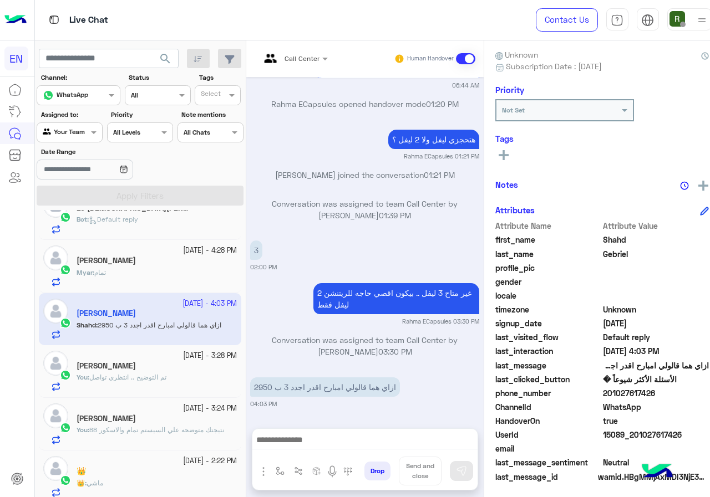
drag, startPoint x: 595, startPoint y: 389, endPoint x: 657, endPoint y: 387, distance: 62.7
click at [657, 387] on span "201027617426" at bounding box center [656, 393] width 106 height 12
copy span "01027617426"
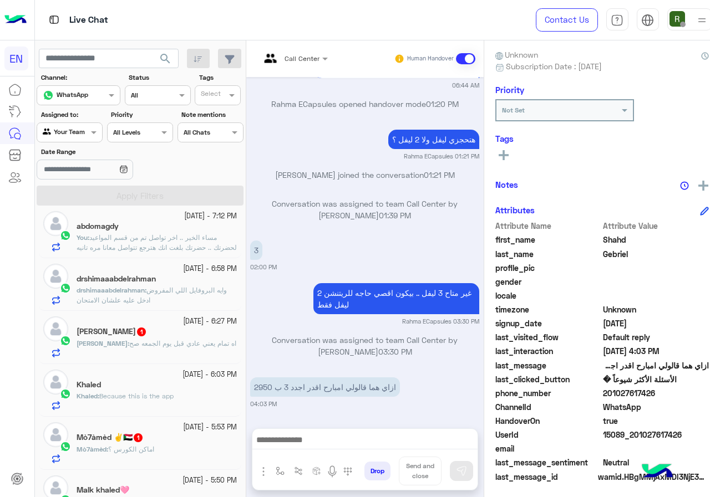
scroll to position [0, 0]
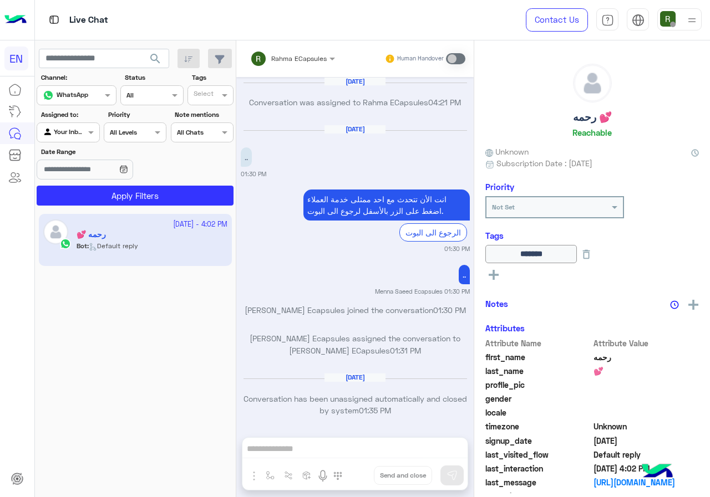
scroll to position [706, 0]
